Goal: Information Seeking & Learning: Check status

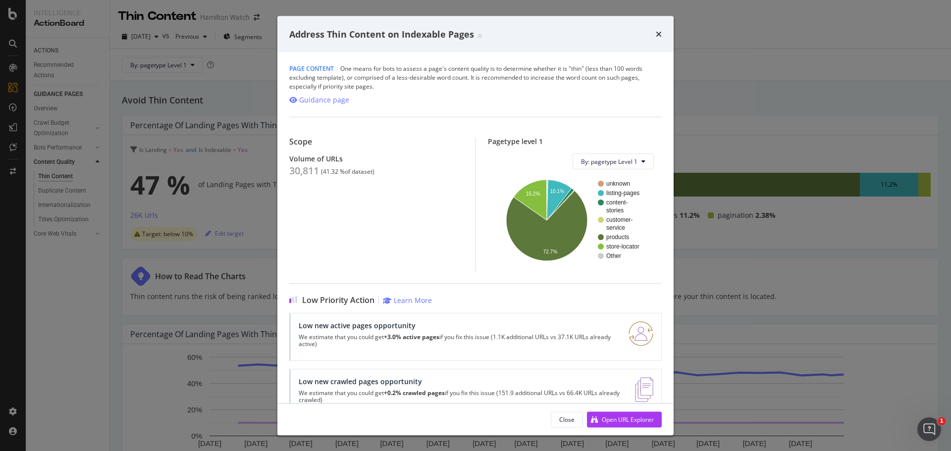
scroll to position [205, 0]
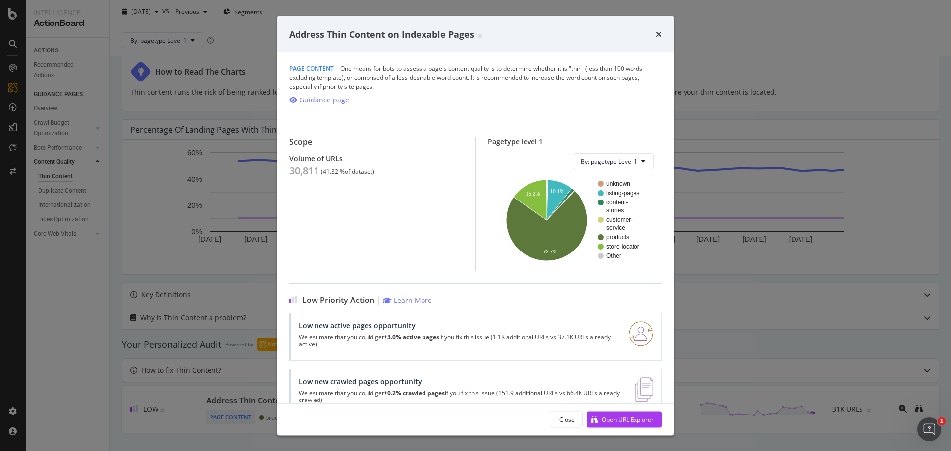
click at [659, 36] on icon "times" at bounding box center [659, 34] width 6 height 8
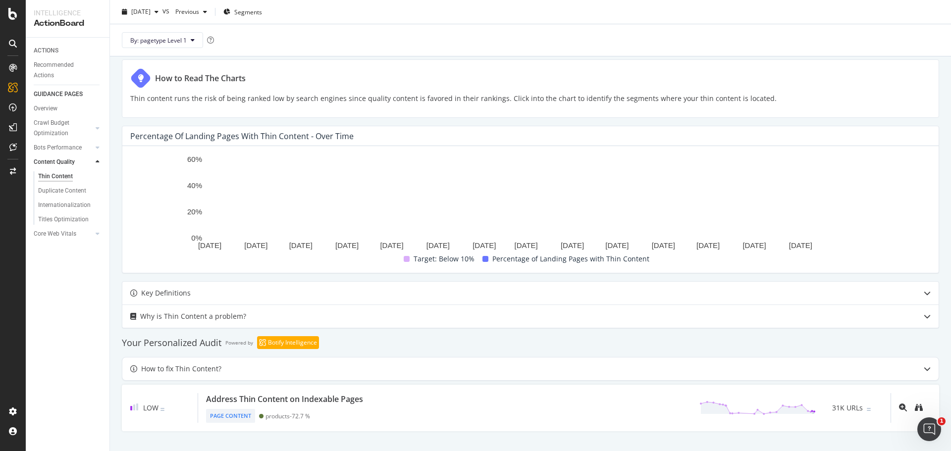
scroll to position [205, 0]
